Goal: Find specific page/section: Find specific page/section

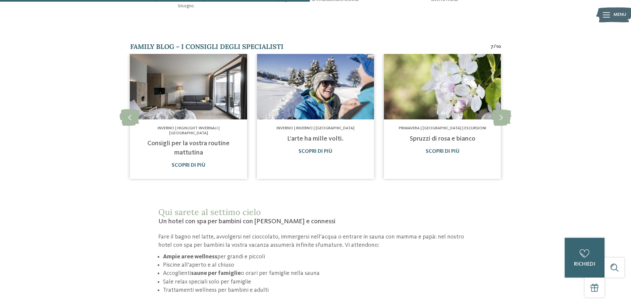
scroll to position [397, 0]
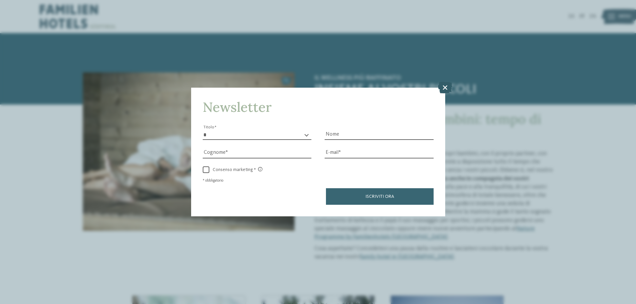
click at [443, 88] on icon at bounding box center [445, 88] width 14 height 12
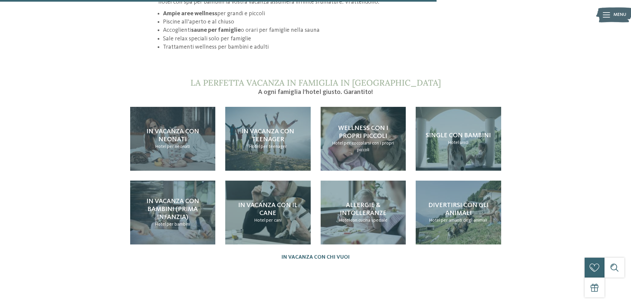
scroll to position [662, 0]
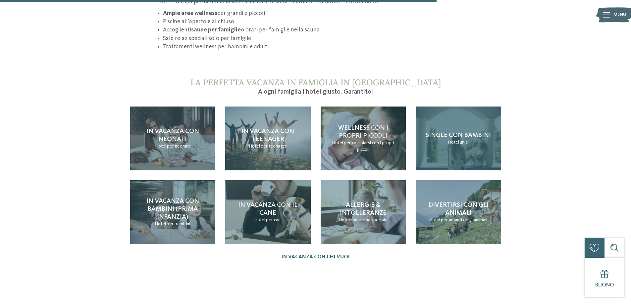
click at [465, 132] on span "Single con bambini" at bounding box center [457, 135] width 65 height 7
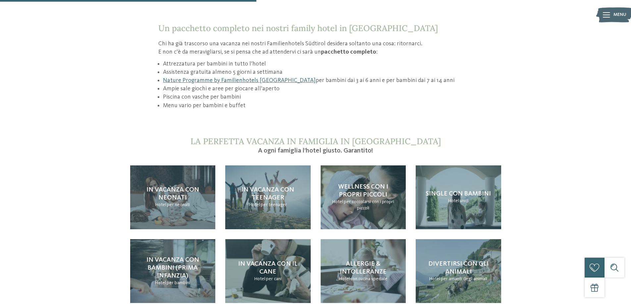
scroll to position [596, 0]
